Goal: Find specific page/section: Find specific page/section

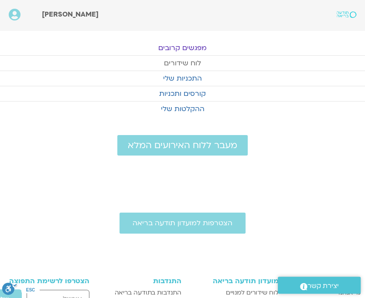
click at [187, 63] on link "לוח שידורים" at bounding box center [182, 63] width 365 height 15
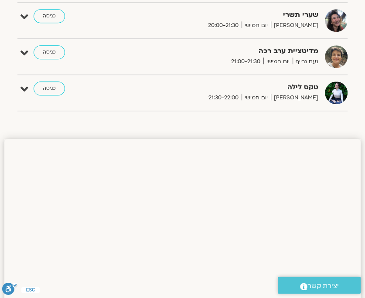
scroll to position [456, 0]
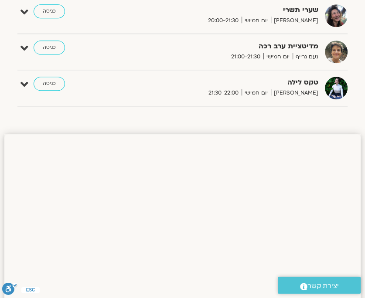
click at [51, 84] on link "כניסה" at bounding box center [49, 84] width 31 height 14
